Goal: Task Accomplishment & Management: Manage account settings

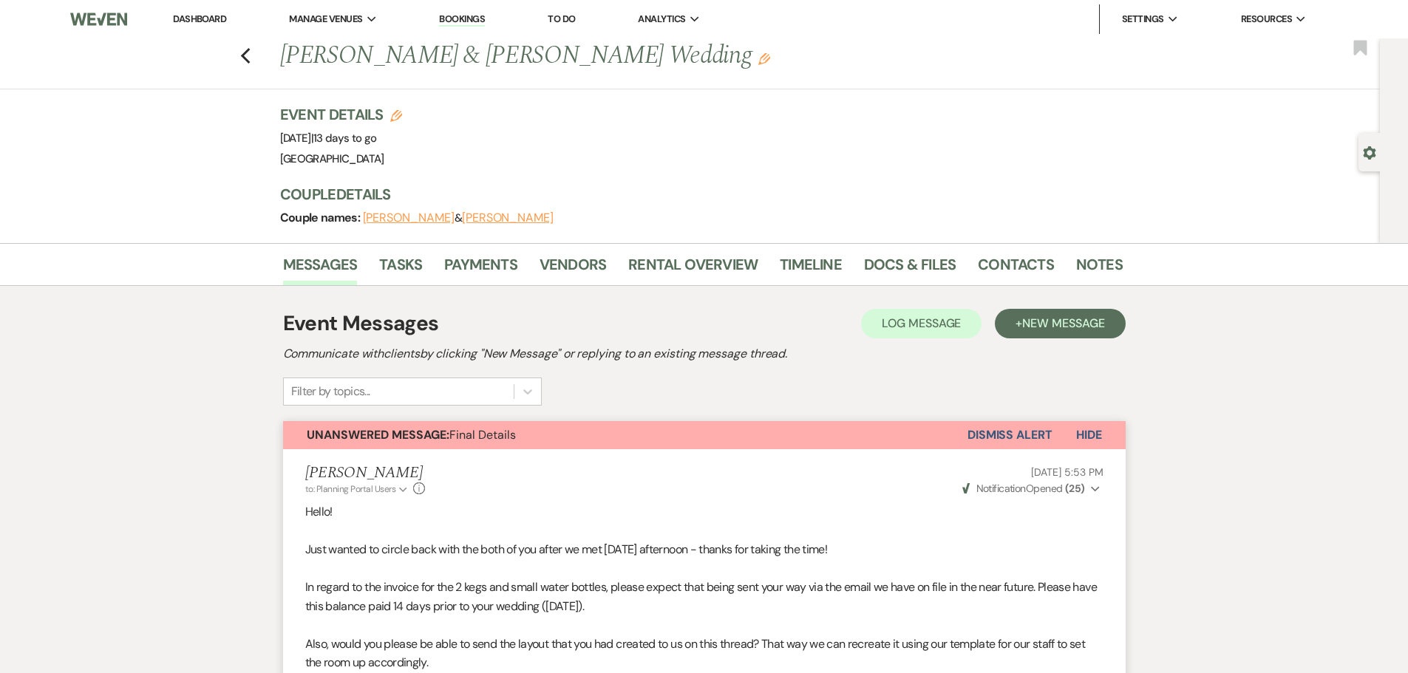
click at [202, 20] on link "Dashboard" at bounding box center [199, 19] width 53 height 13
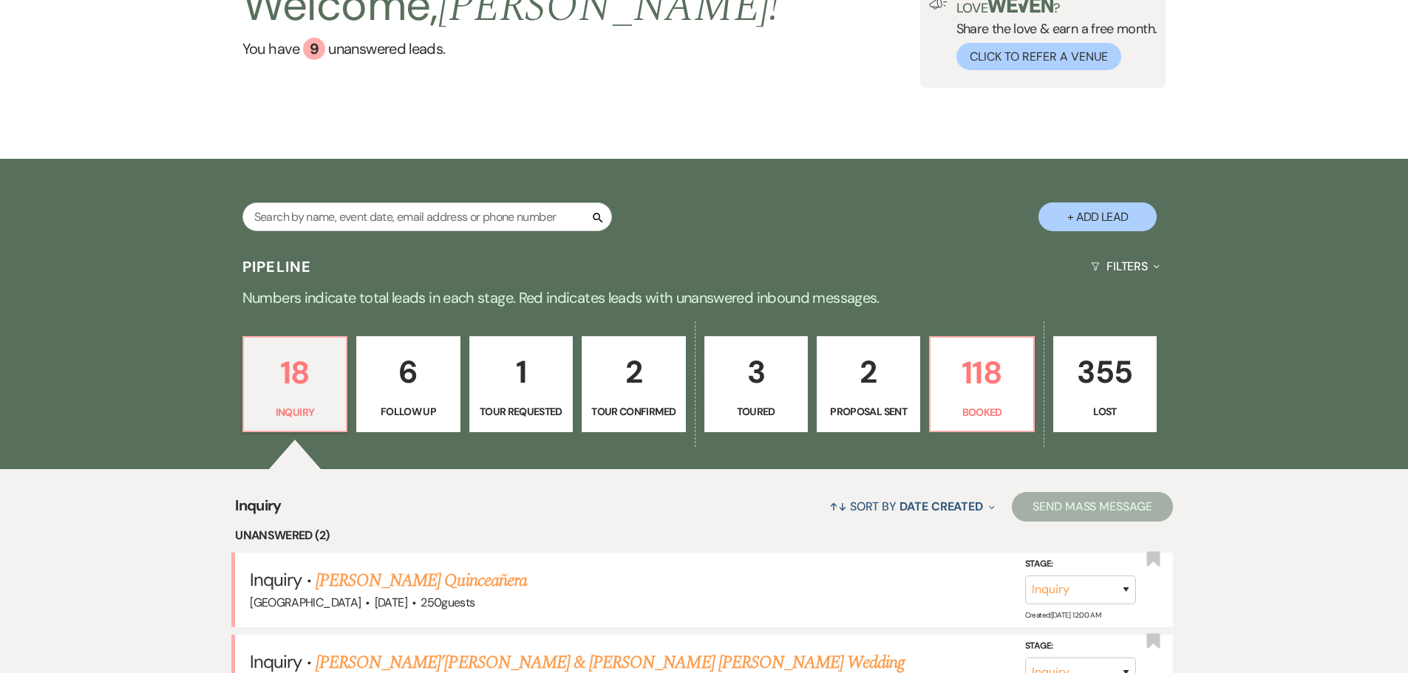
scroll to position [444, 0]
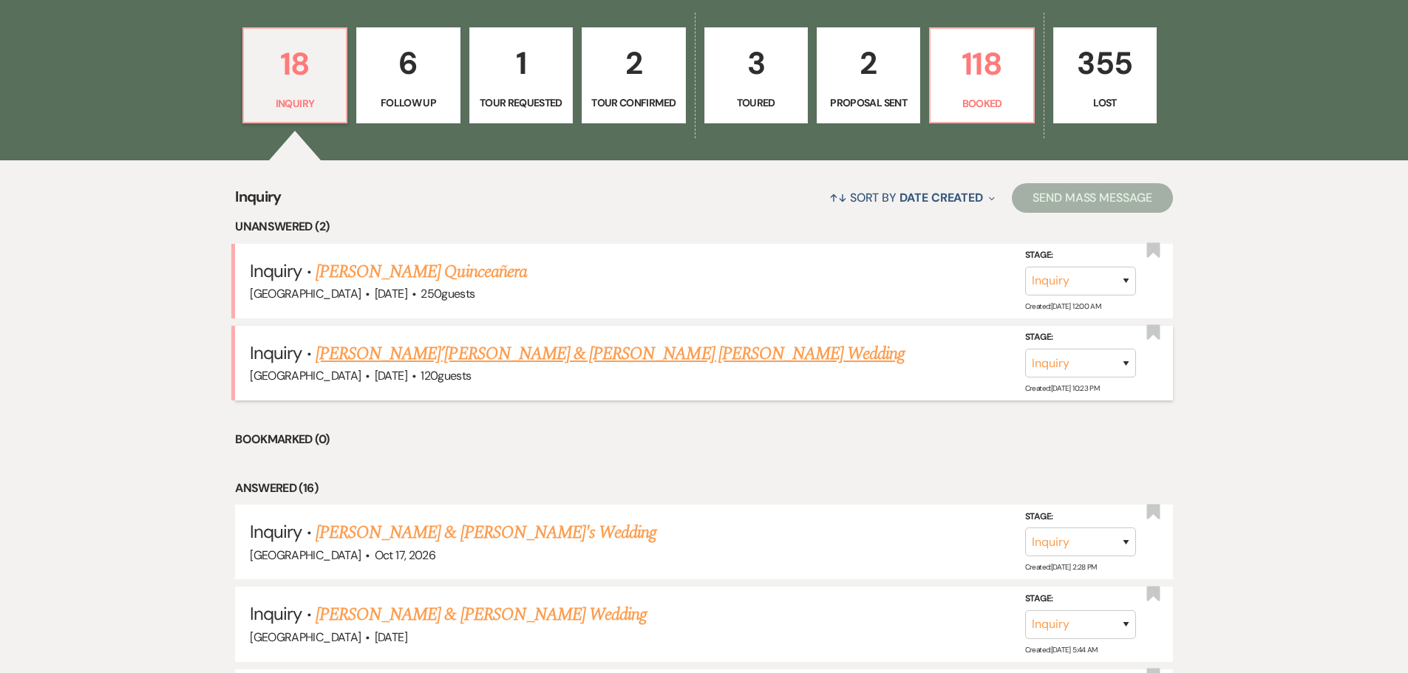
click at [483, 353] on link "[PERSON_NAME]’[PERSON_NAME] & [PERSON_NAME] [PERSON_NAME] Wedding" at bounding box center [611, 354] width 590 height 27
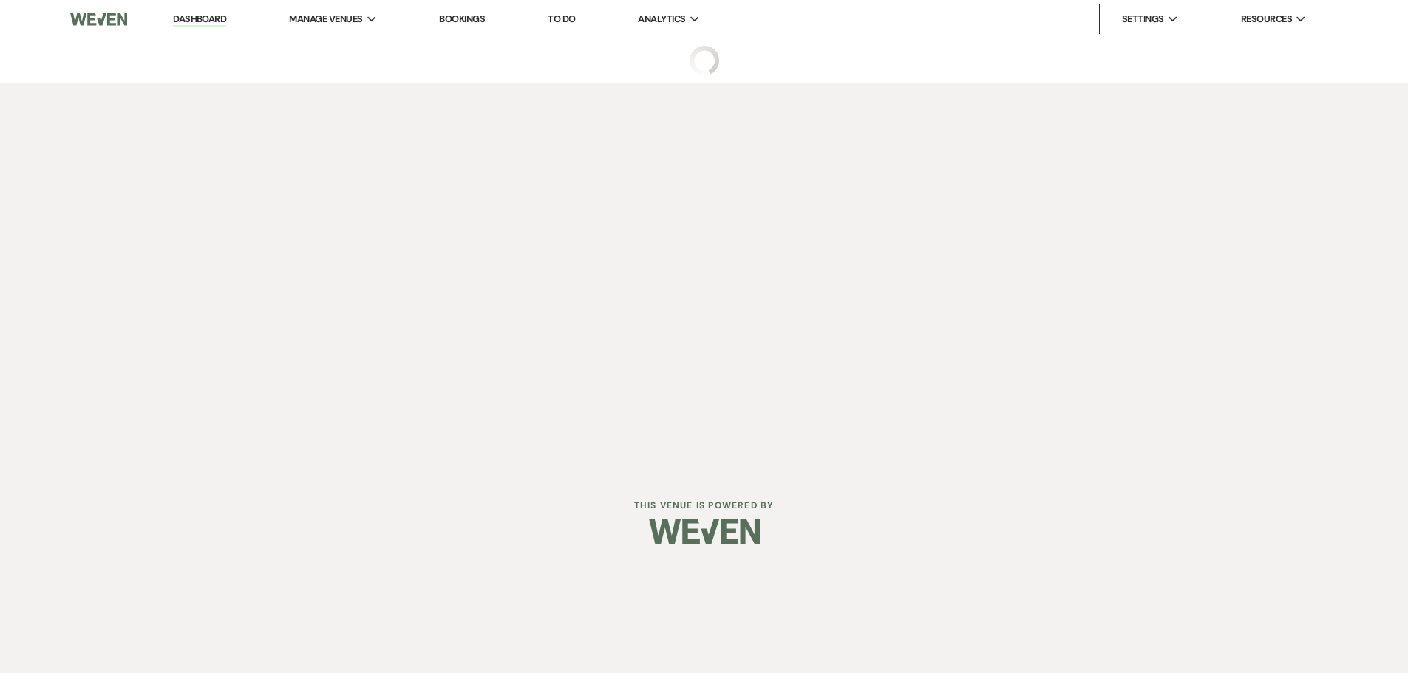
select select "5"
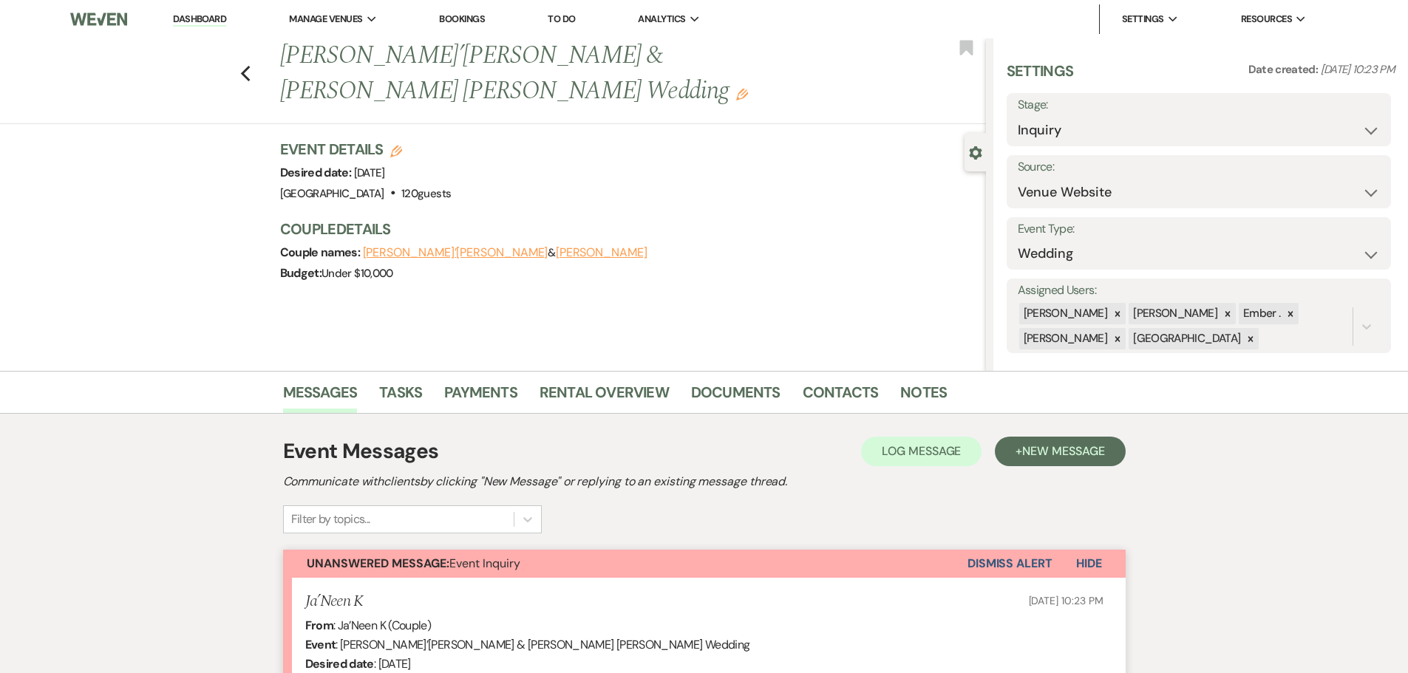
click at [244, 41] on div "Previous [PERSON_NAME]’[PERSON_NAME] & [PERSON_NAME] [PERSON_NAME] Wedding Edit…" at bounding box center [490, 81] width 994 height 86
click at [245, 65] on icon "Previous" at bounding box center [245, 74] width 11 height 18
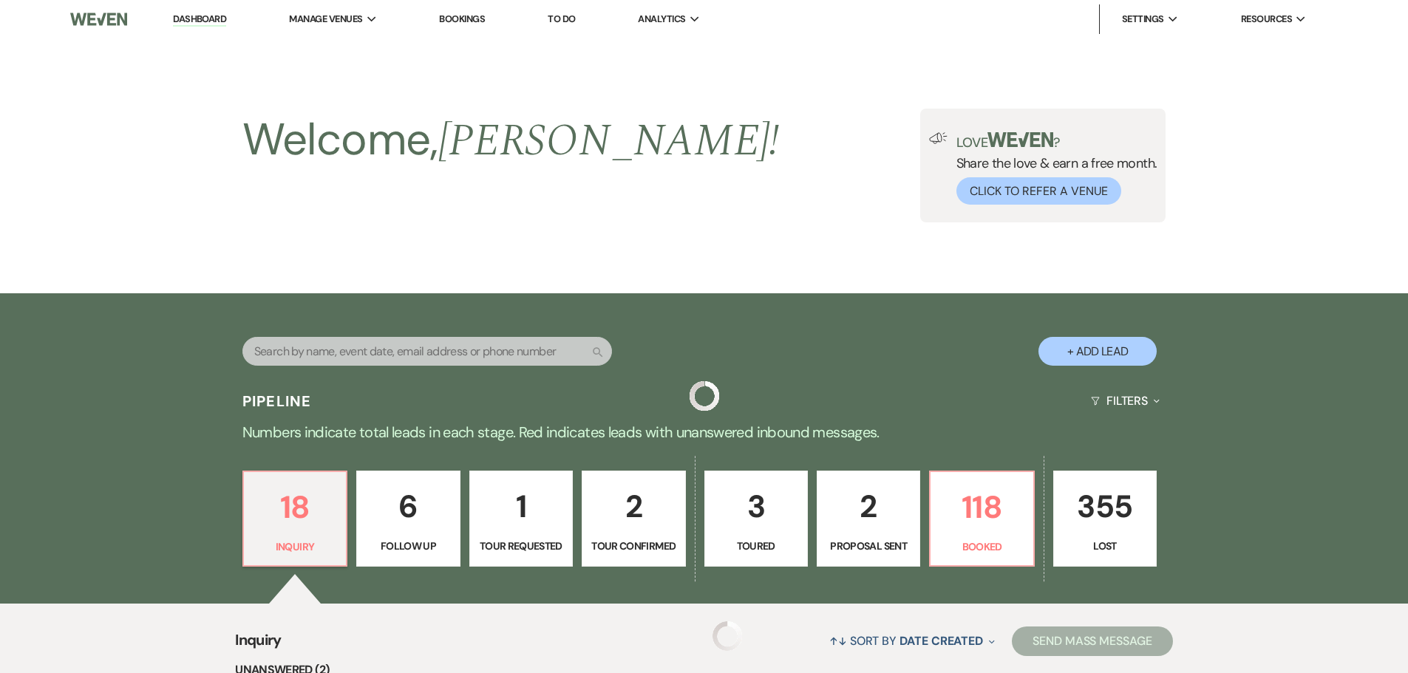
scroll to position [444, 0]
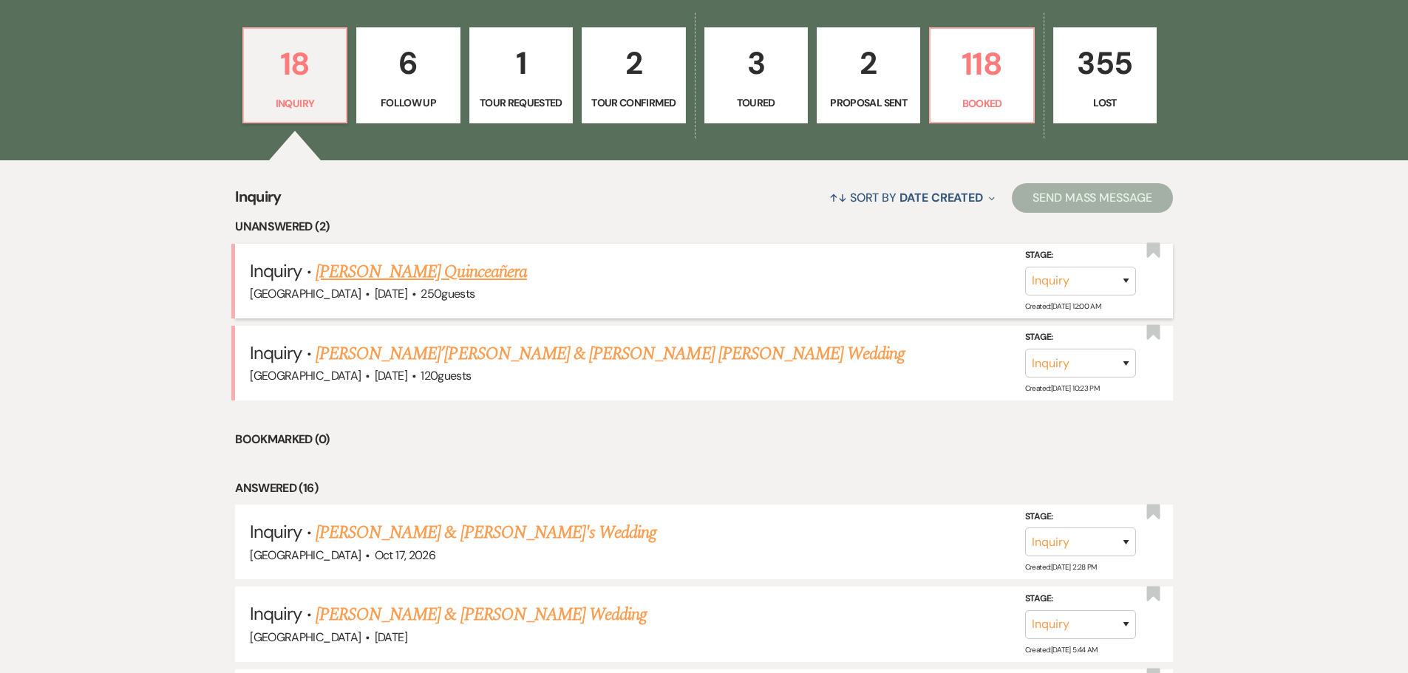
click at [432, 276] on link "[PERSON_NAME] Quinceañera" at bounding box center [421, 272] width 211 height 27
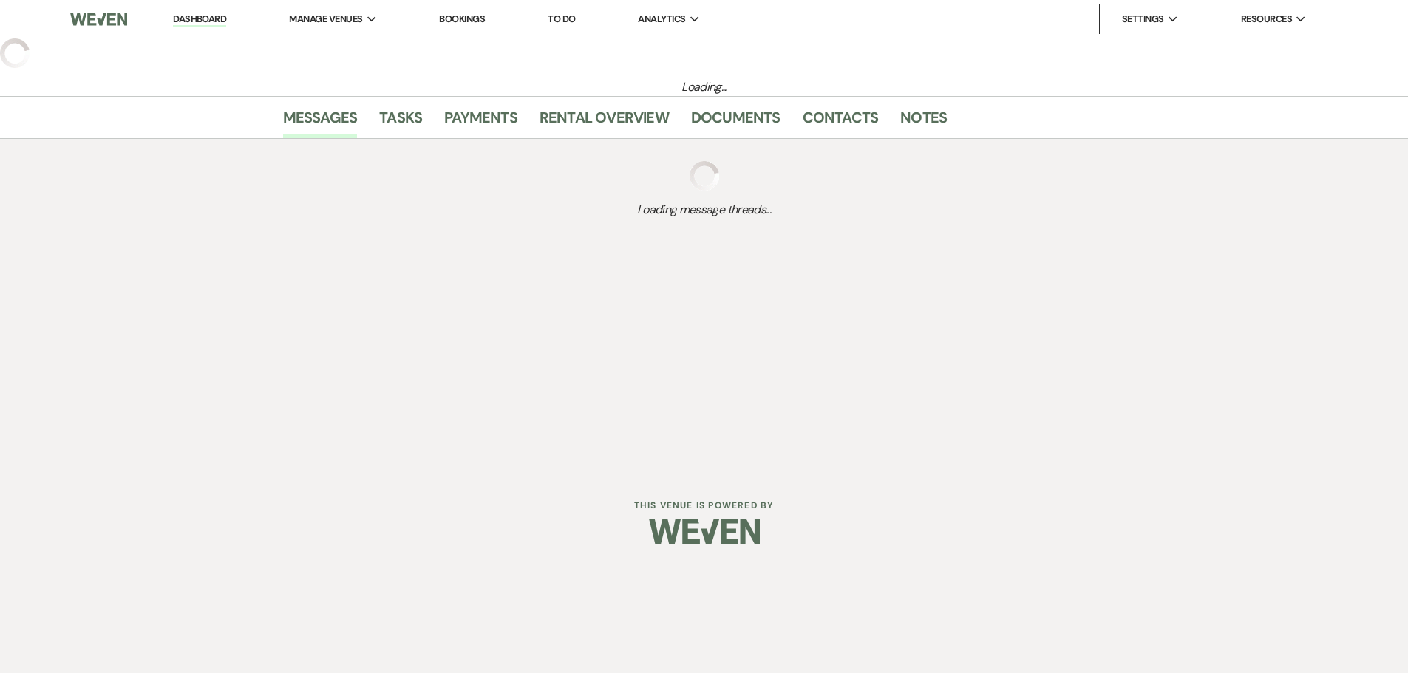
select select "5"
select select "15"
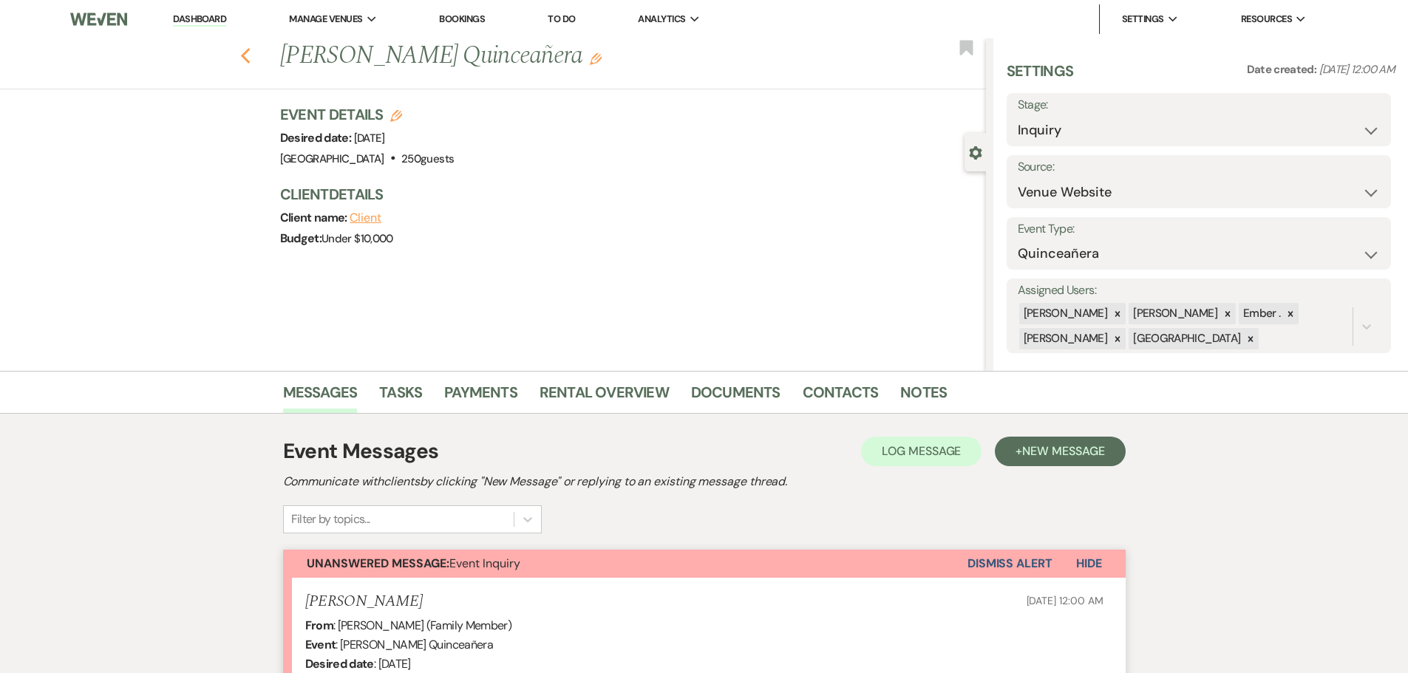
click at [251, 55] on icon "Previous" at bounding box center [245, 56] width 11 height 18
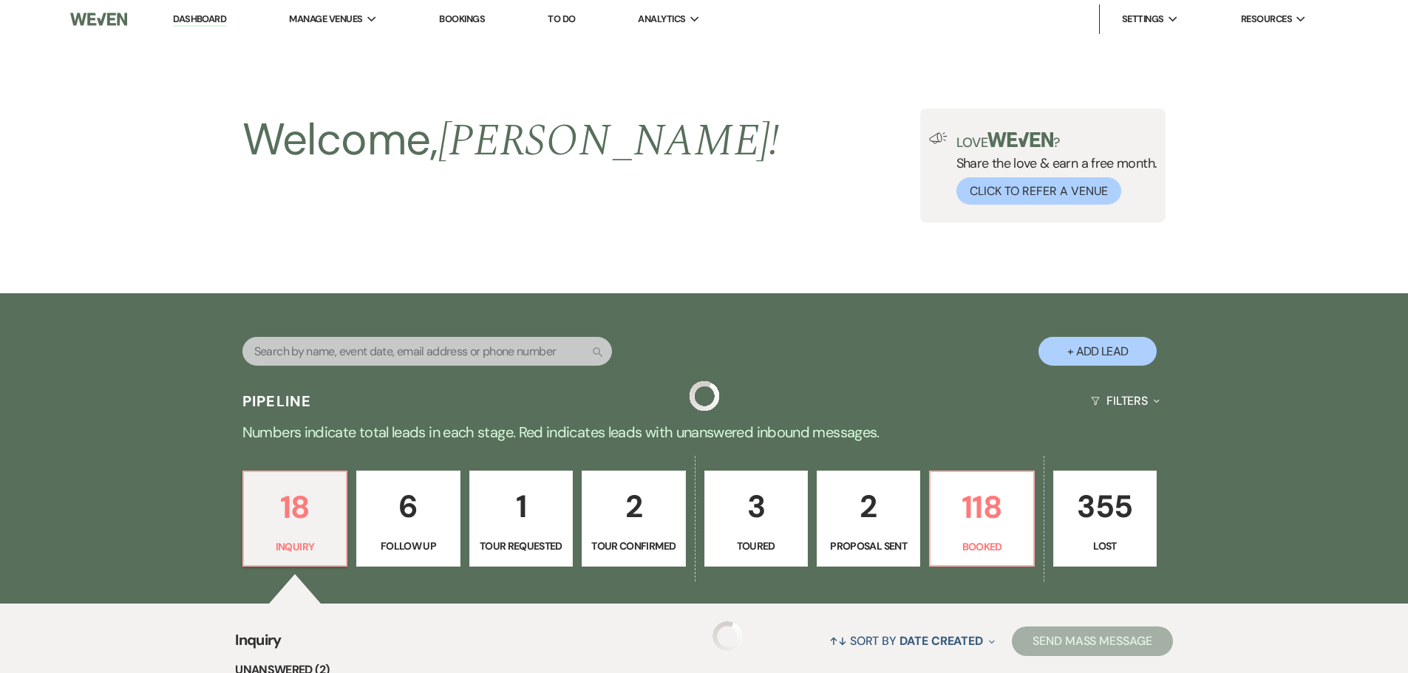
scroll to position [444, 0]
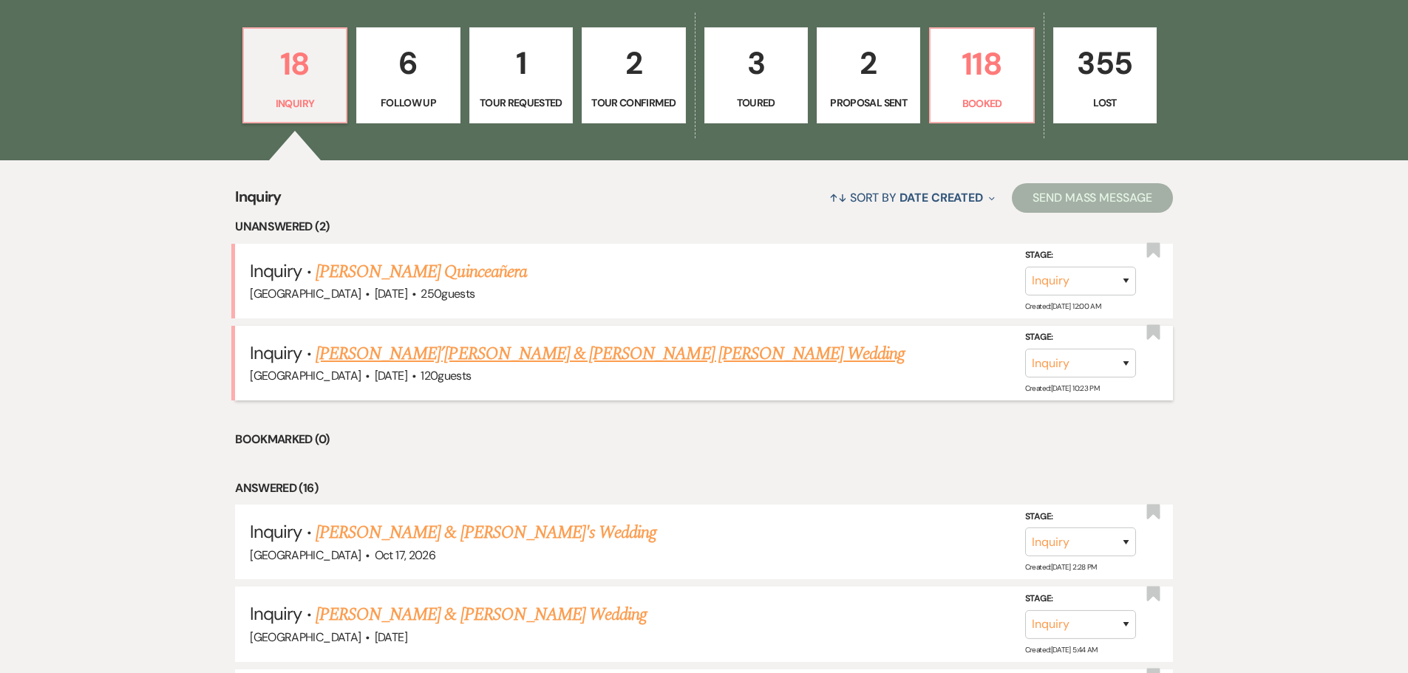
click at [440, 364] on link "[PERSON_NAME]’[PERSON_NAME] & [PERSON_NAME] [PERSON_NAME] Wedding" at bounding box center [611, 354] width 590 height 27
select select "5"
